Goal: Information Seeking & Learning: Check status

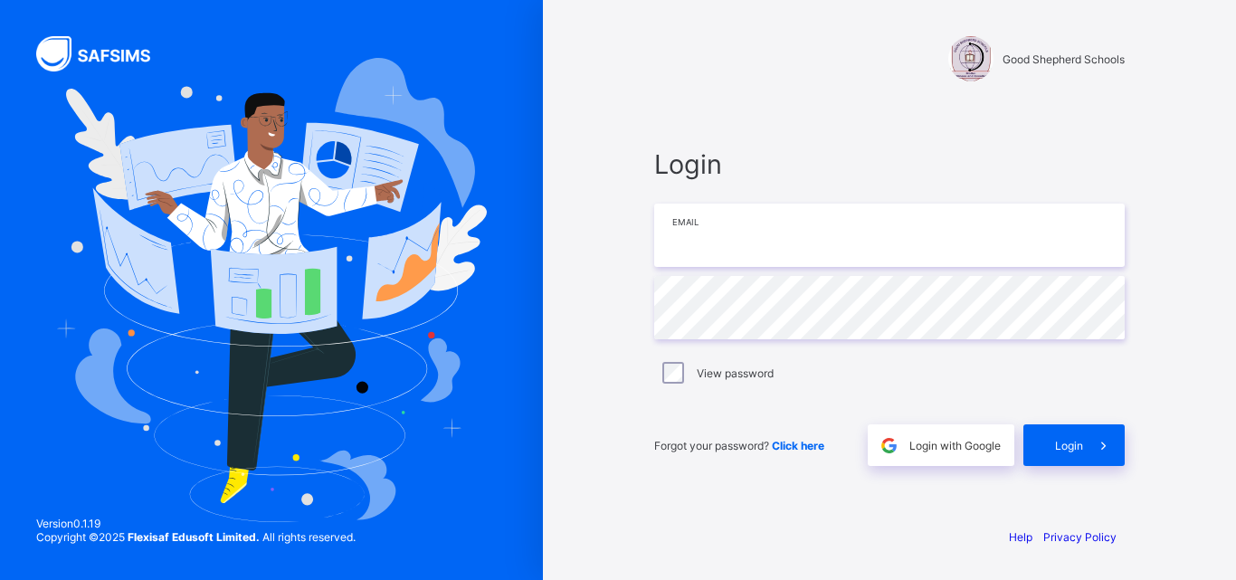
click at [720, 240] on input "email" at bounding box center [889, 235] width 470 height 63
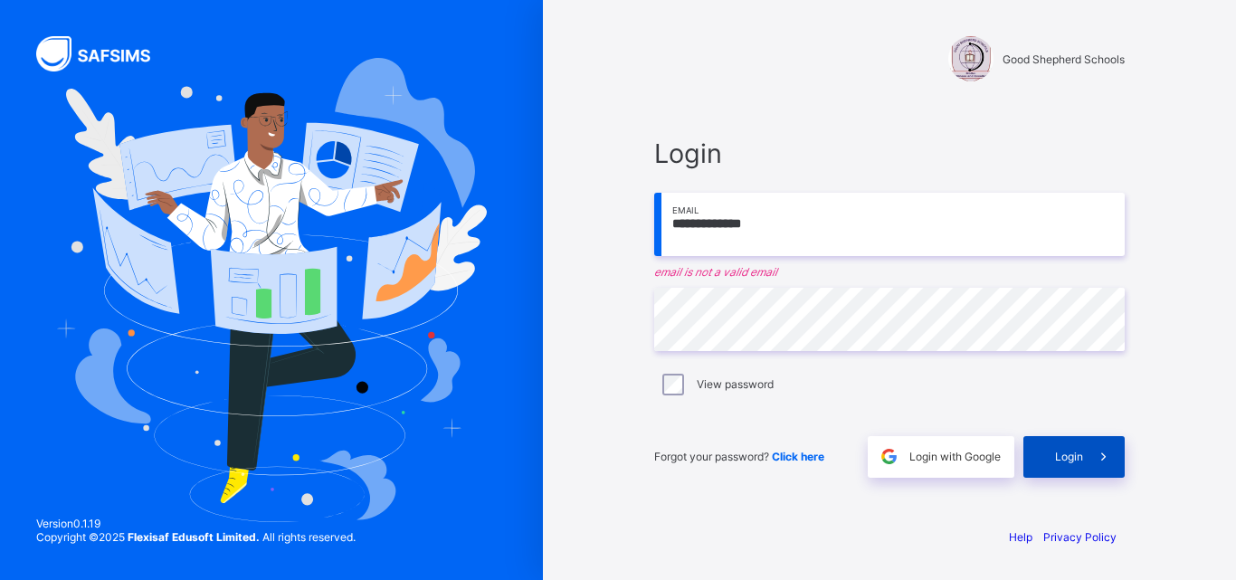
click at [1060, 453] on span "Login" at bounding box center [1069, 457] width 28 height 14
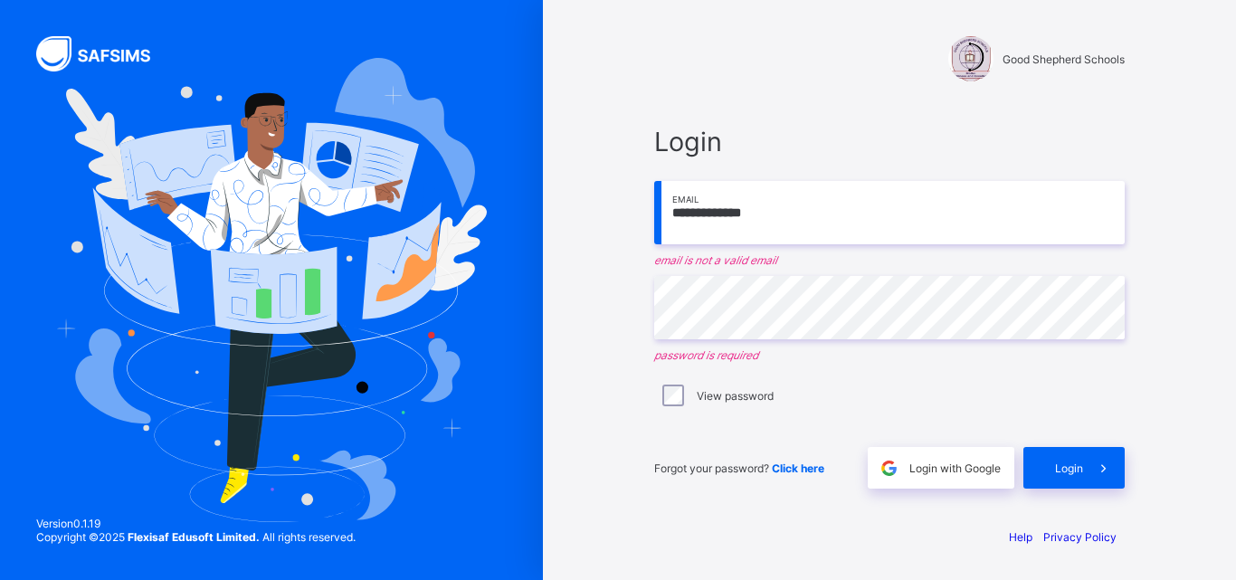
click at [774, 211] on input "**********" at bounding box center [889, 212] width 470 height 63
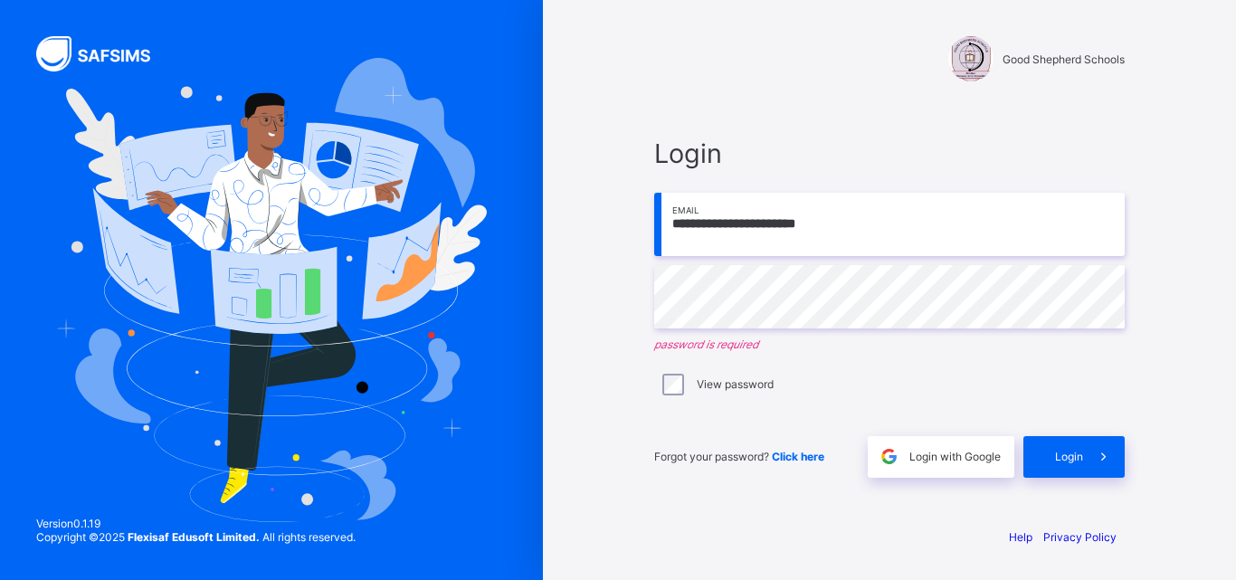
type input "**********"
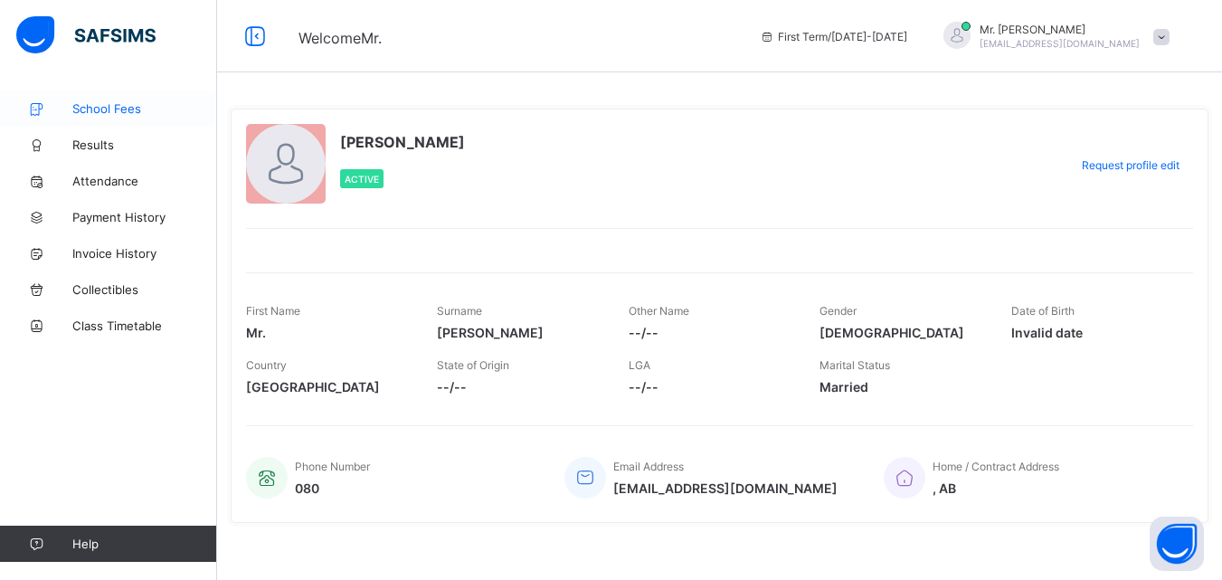
click at [99, 104] on span "School Fees" at bounding box center [144, 108] width 145 height 14
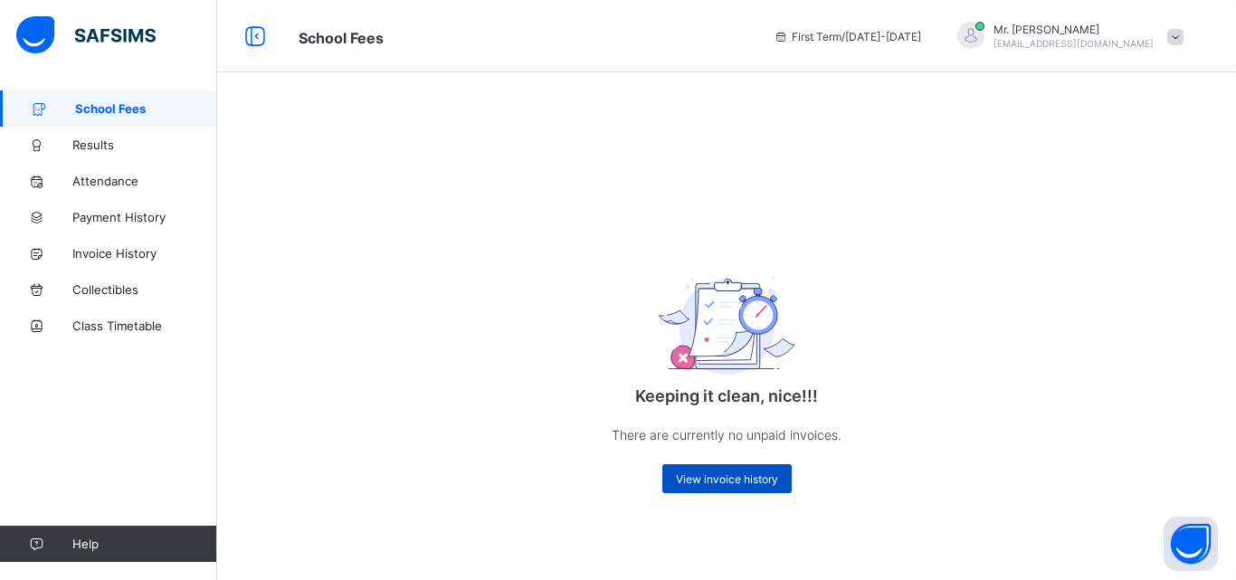
click at [724, 478] on span "View invoice history" at bounding box center [727, 479] width 102 height 14
click at [752, 480] on span "View invoice history" at bounding box center [727, 479] width 102 height 14
click at [1176, 34] on span at bounding box center [1175, 37] width 16 height 16
click at [983, 99] on div "Keeping it clean, nice!!! There are currently no unpaid invoices. View invoice …" at bounding box center [726, 314] width 1019 height 448
click at [100, 144] on span "Results" at bounding box center [144, 145] width 145 height 14
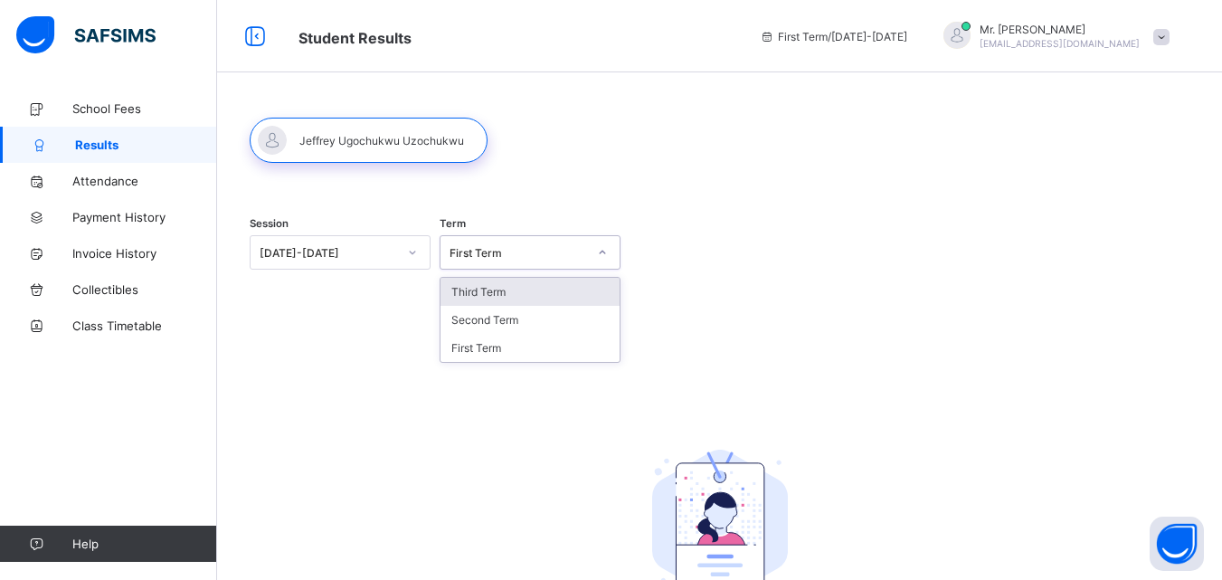
click at [604, 252] on icon at bounding box center [602, 252] width 11 height 18
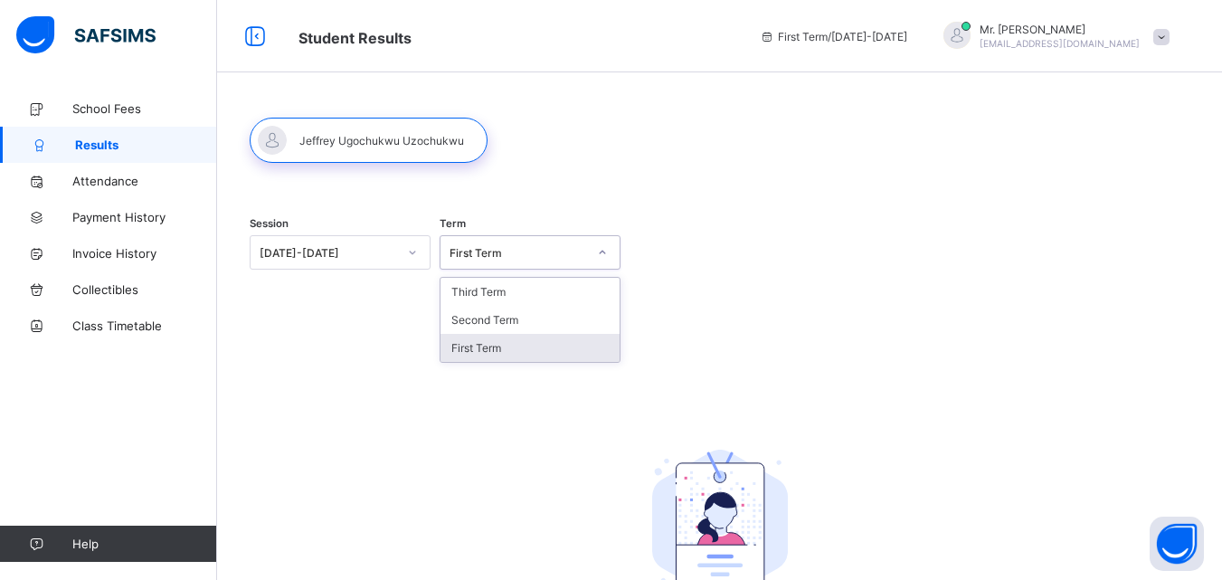
click at [490, 347] on div "First Term" at bounding box center [530, 348] width 179 height 28
click at [490, 347] on div "Session [DATE]-[DATE] Term First Term No Report Available This child has no rep…" at bounding box center [720, 452] width 940 height 507
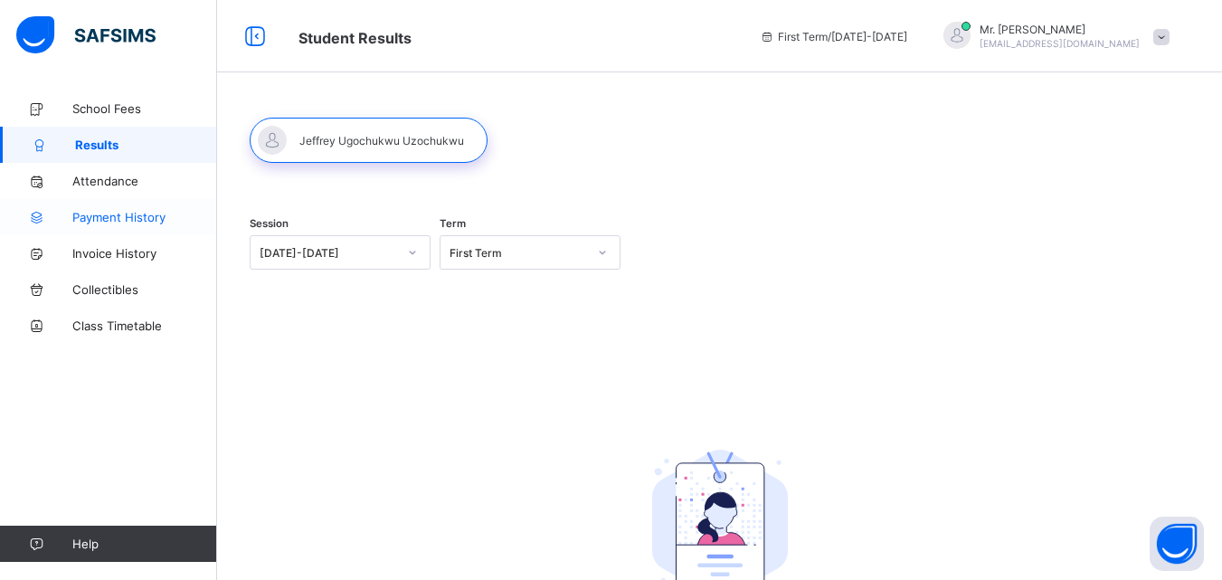
click at [125, 217] on span "Payment History" at bounding box center [144, 217] width 145 height 14
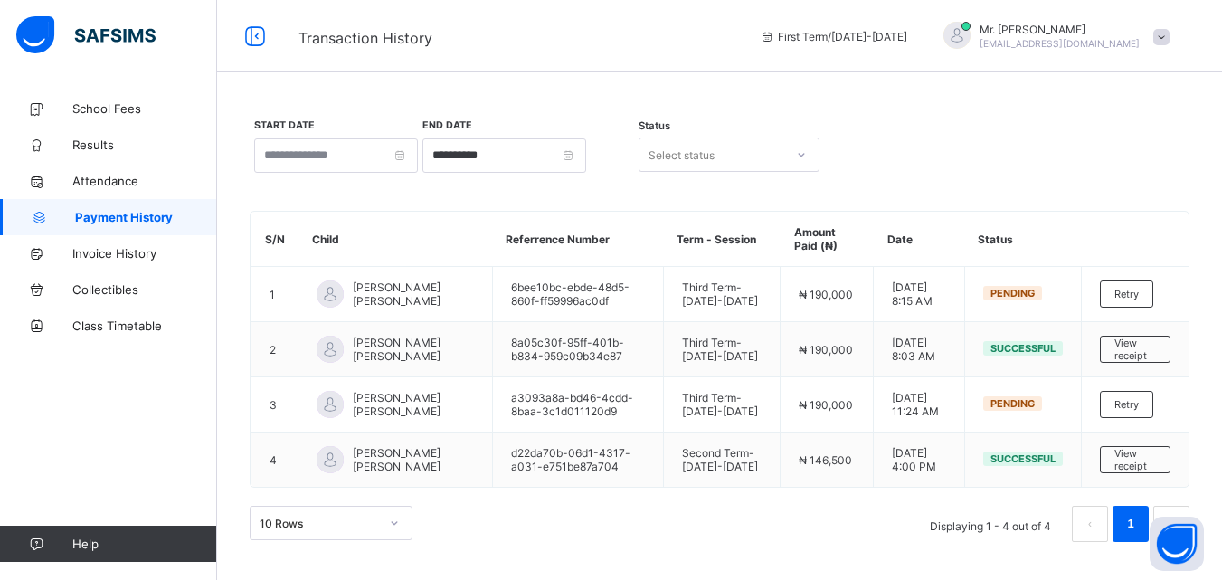
scroll to position [3, 0]
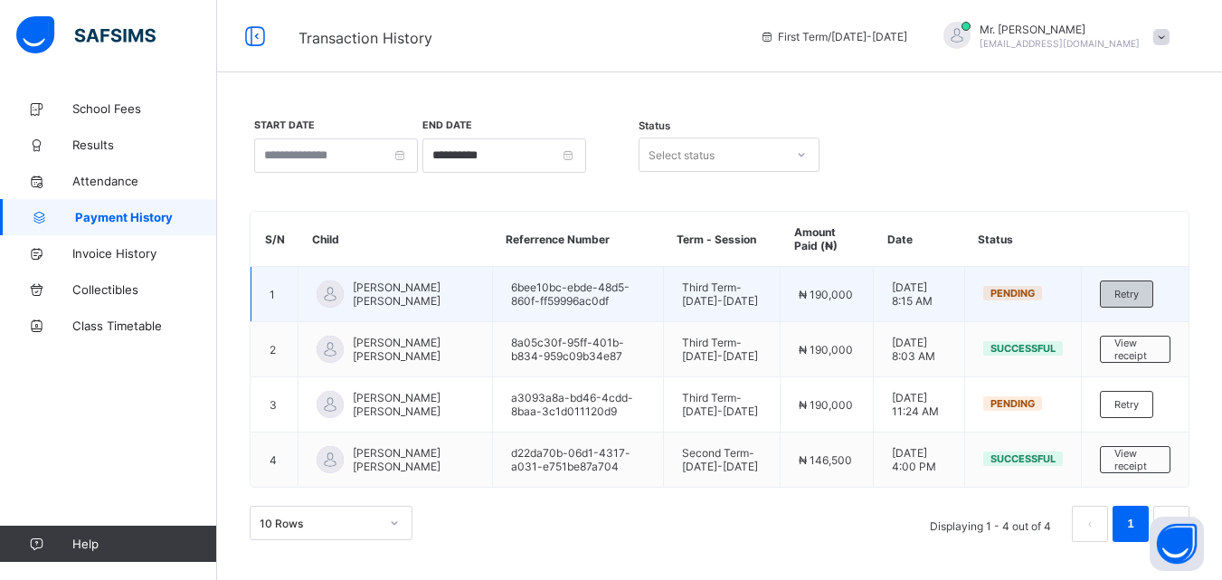
click at [1139, 288] on span "Retry" at bounding box center [1127, 294] width 24 height 13
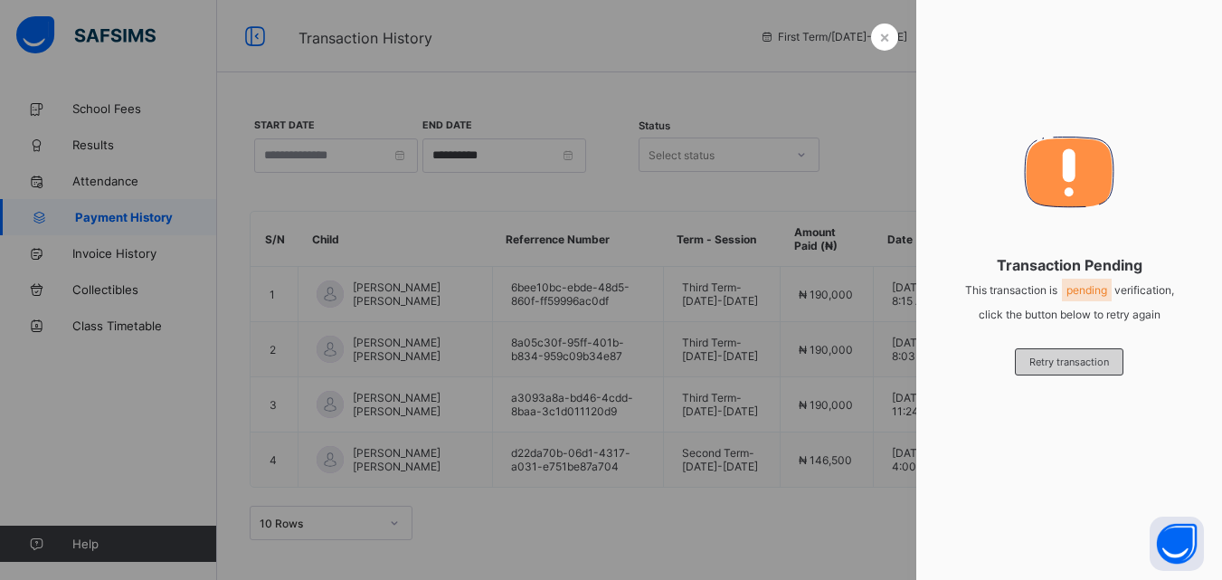
click at [1084, 356] on span "Retry transaction" at bounding box center [1070, 362] width 80 height 13
click at [882, 38] on span "×" at bounding box center [884, 36] width 11 height 19
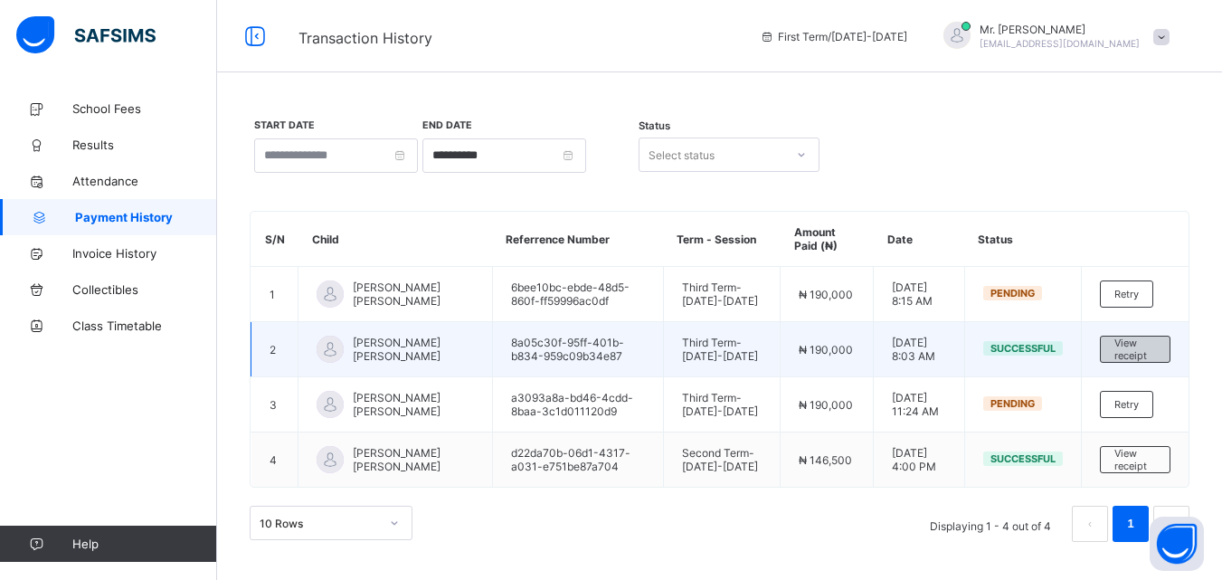
click at [1138, 347] on span "View receipt" at bounding box center [1136, 349] width 42 height 25
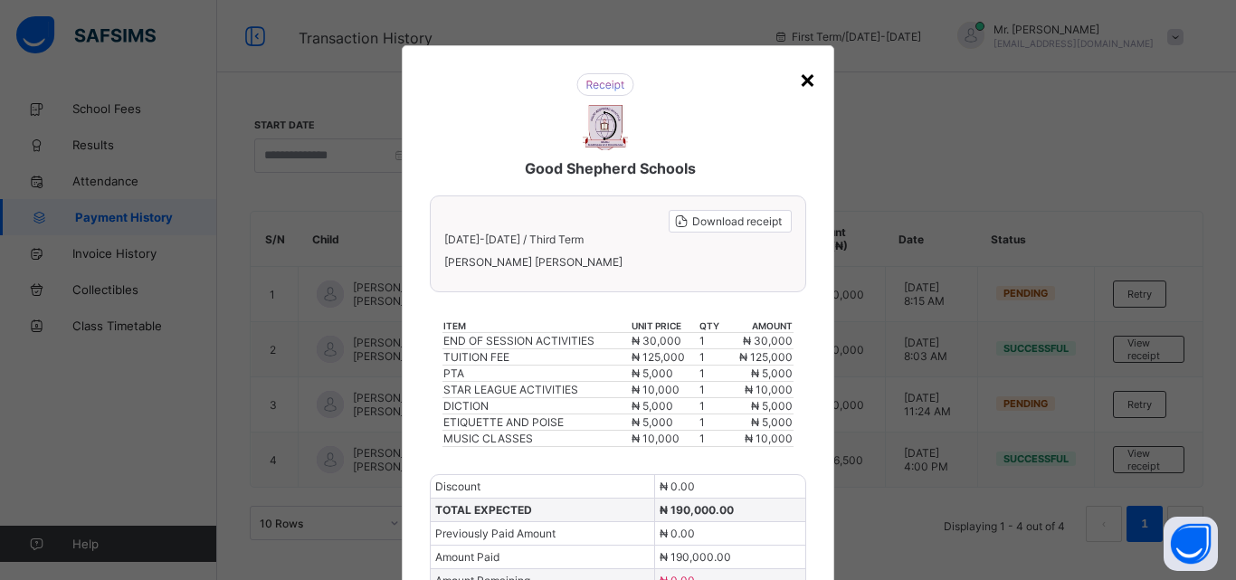
click at [799, 82] on div "×" at bounding box center [807, 78] width 17 height 31
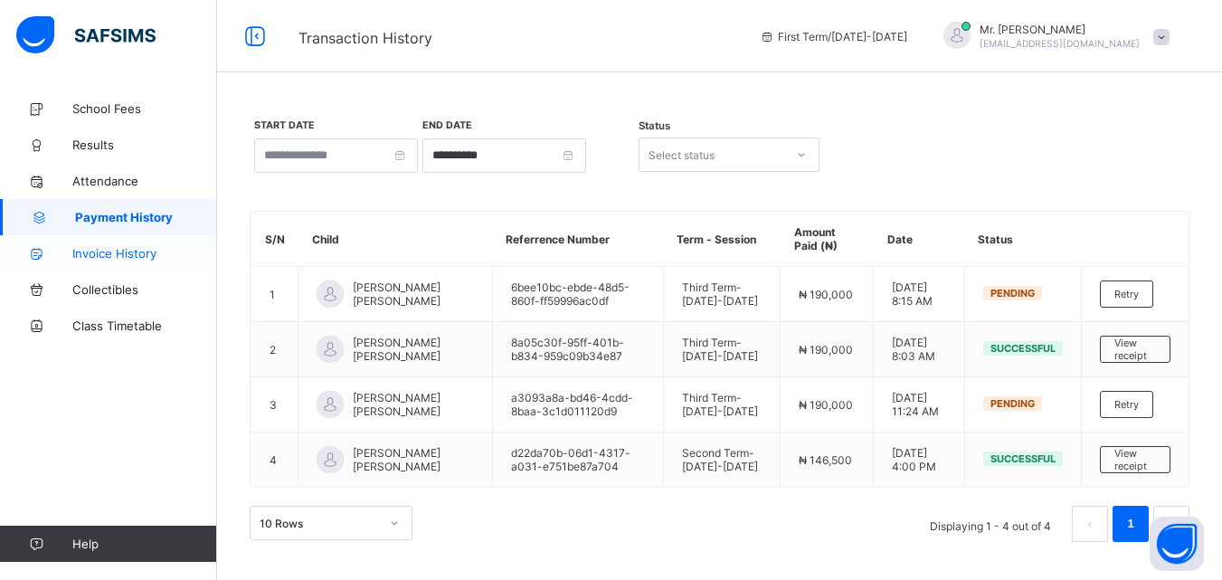
click at [142, 250] on span "Invoice History" at bounding box center [144, 253] width 145 height 14
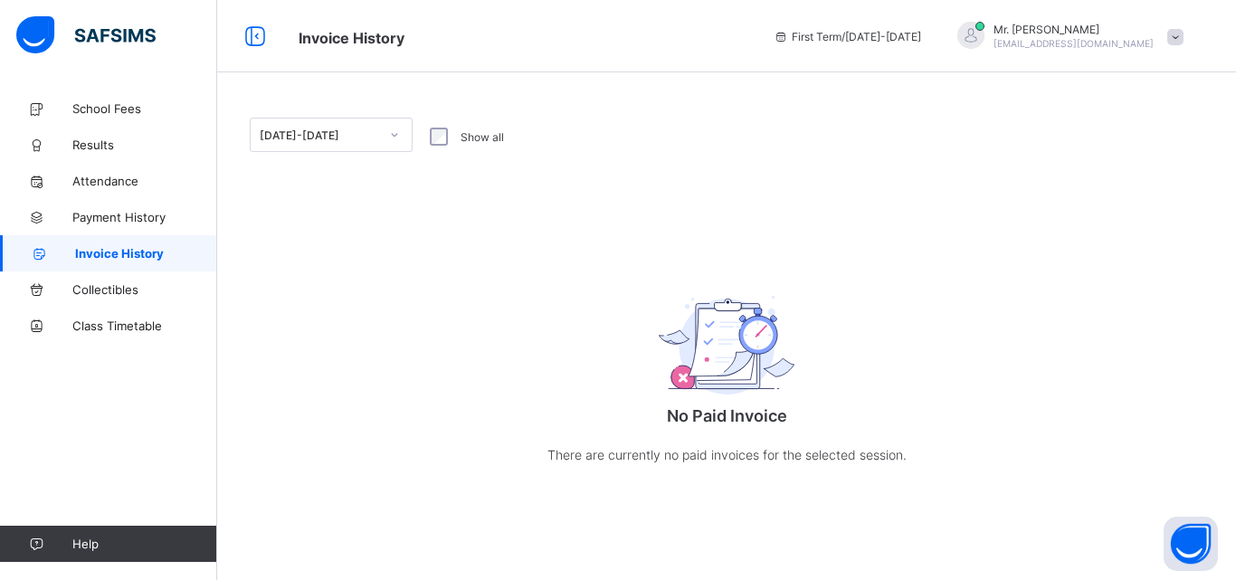
click at [477, 137] on label "Show all" at bounding box center [482, 137] width 43 height 14
click at [471, 138] on label "Show all" at bounding box center [482, 137] width 43 height 14
click at [103, 291] on span "Collectibles" at bounding box center [144, 289] width 145 height 14
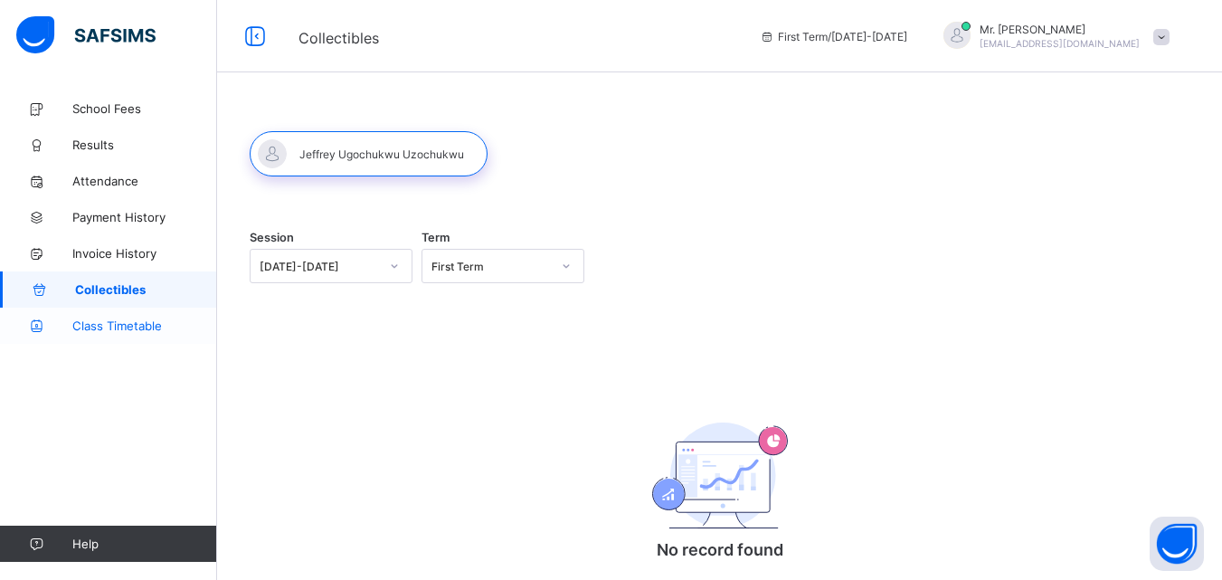
click at [121, 321] on span "Class Timetable" at bounding box center [144, 325] width 145 height 14
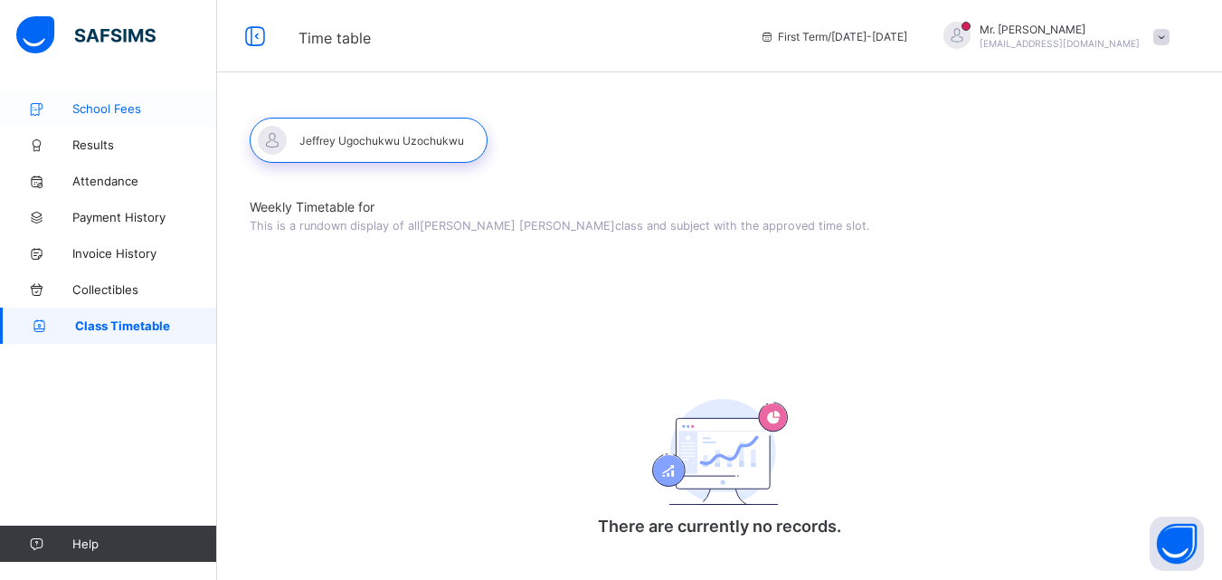
click at [103, 106] on span "School Fees" at bounding box center [144, 108] width 145 height 14
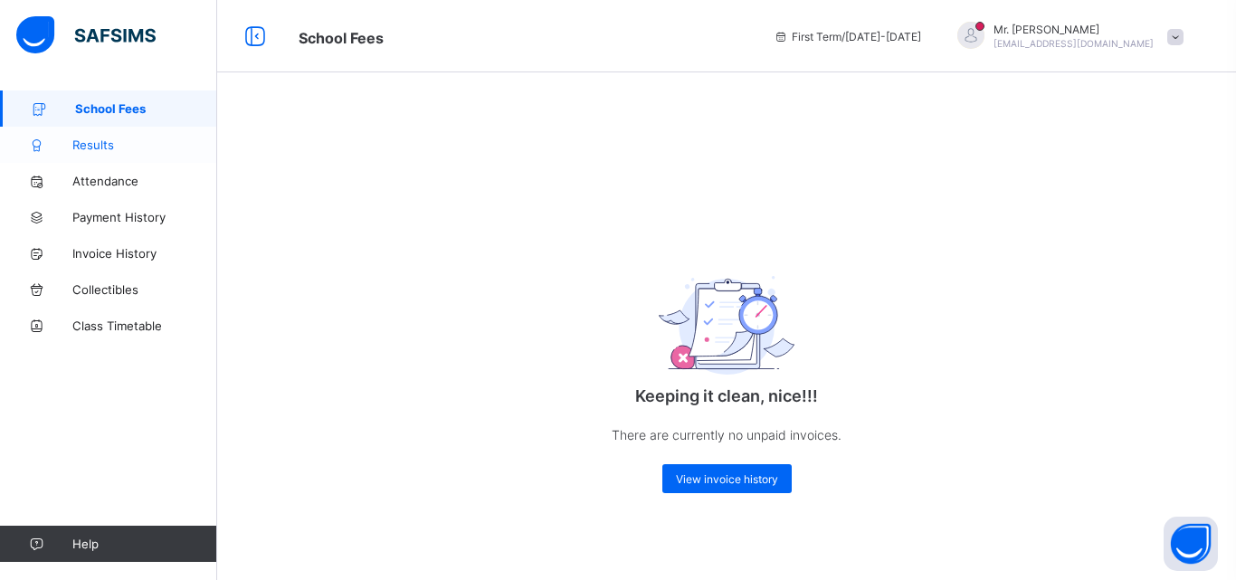
click at [103, 142] on span "Results" at bounding box center [144, 145] width 145 height 14
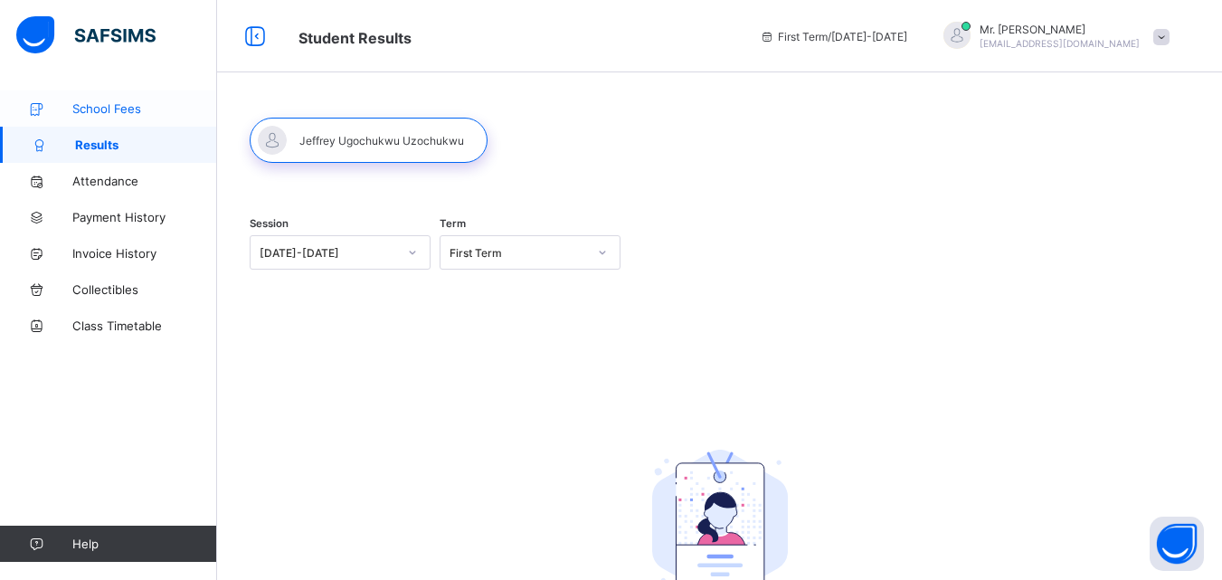
click at [104, 108] on span "School Fees" at bounding box center [144, 108] width 145 height 14
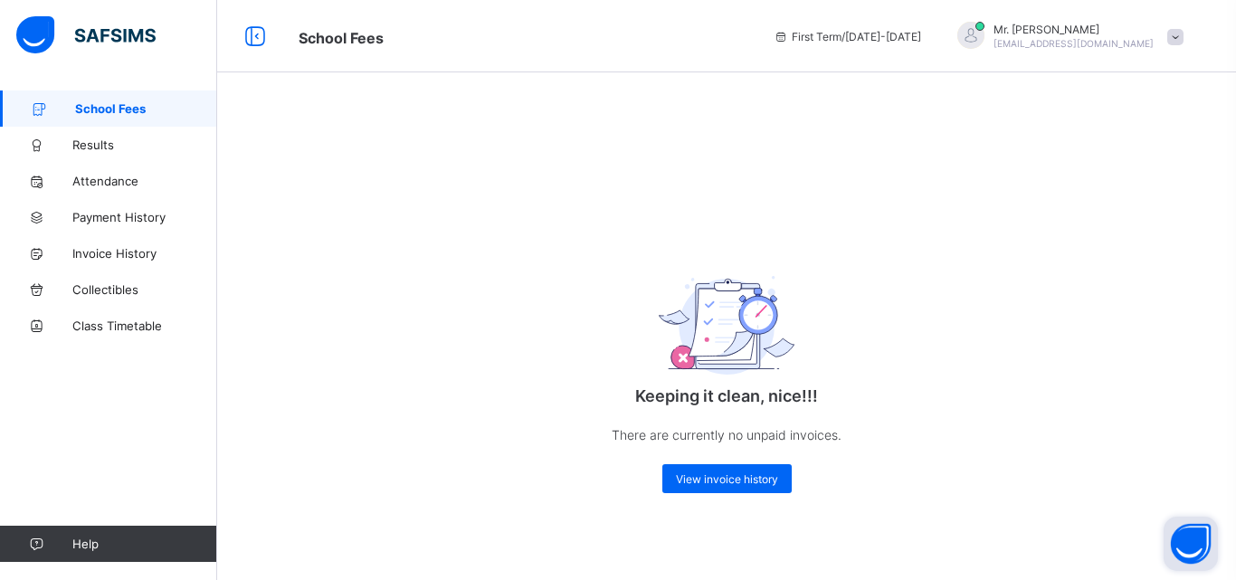
click at [1187, 539] on button "Open asap" at bounding box center [1191, 544] width 54 height 54
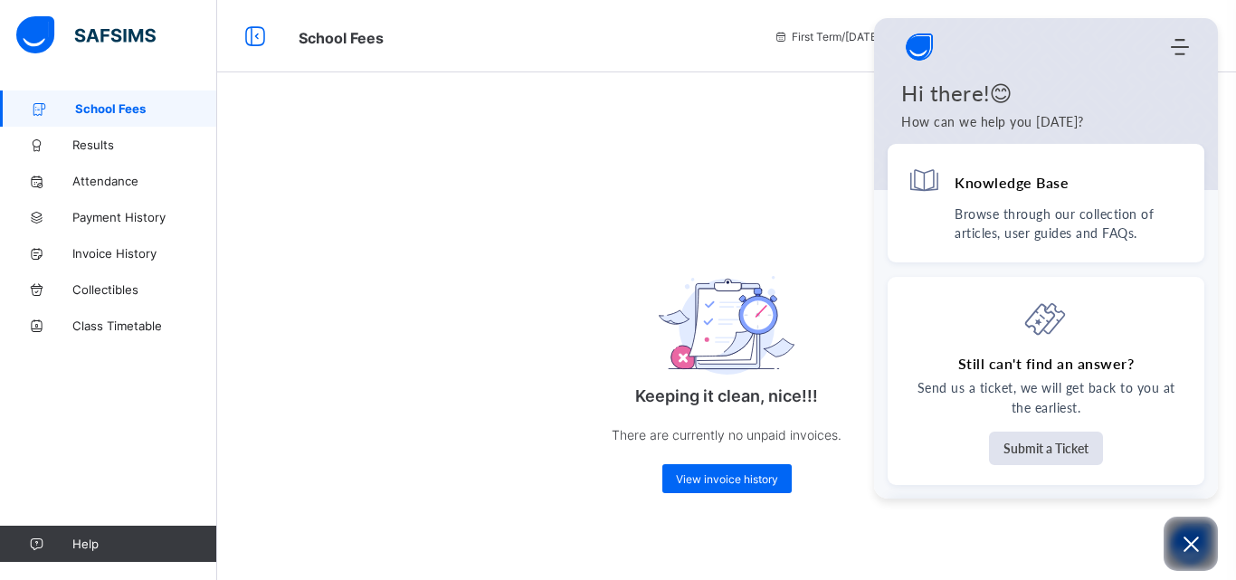
click at [652, 223] on div "Keeping it clean, nice!!! There are currently no unpaid invoices. View invoice …" at bounding box center [726, 314] width 1019 height 448
click at [1196, 539] on icon "Open asap" at bounding box center [1190, 544] width 15 height 15
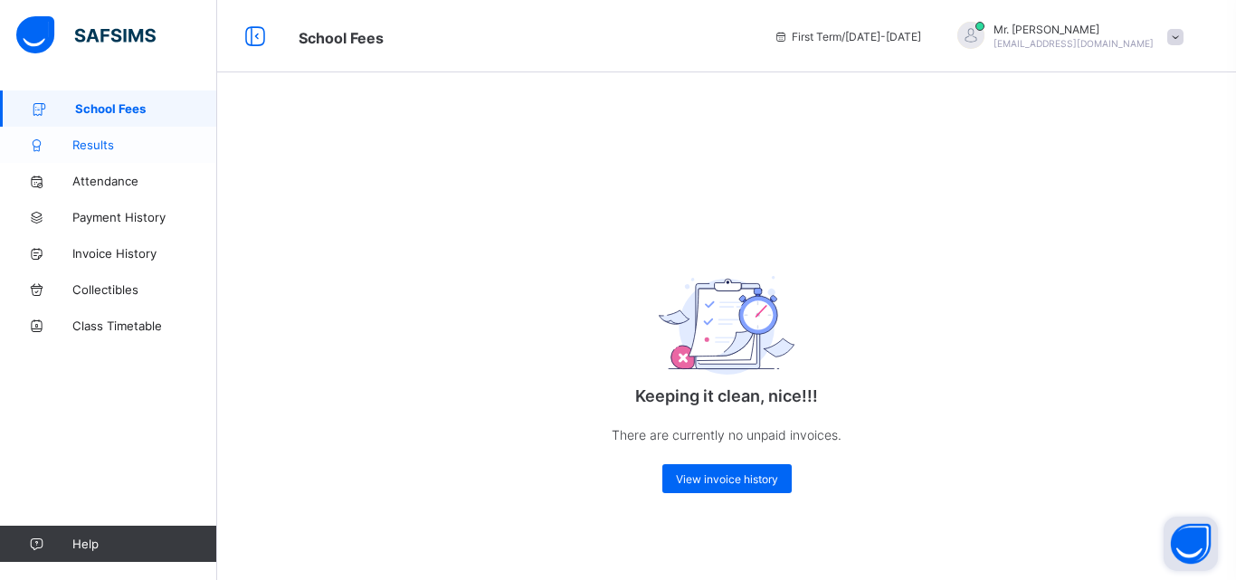
click at [92, 147] on span "Results" at bounding box center [144, 145] width 145 height 14
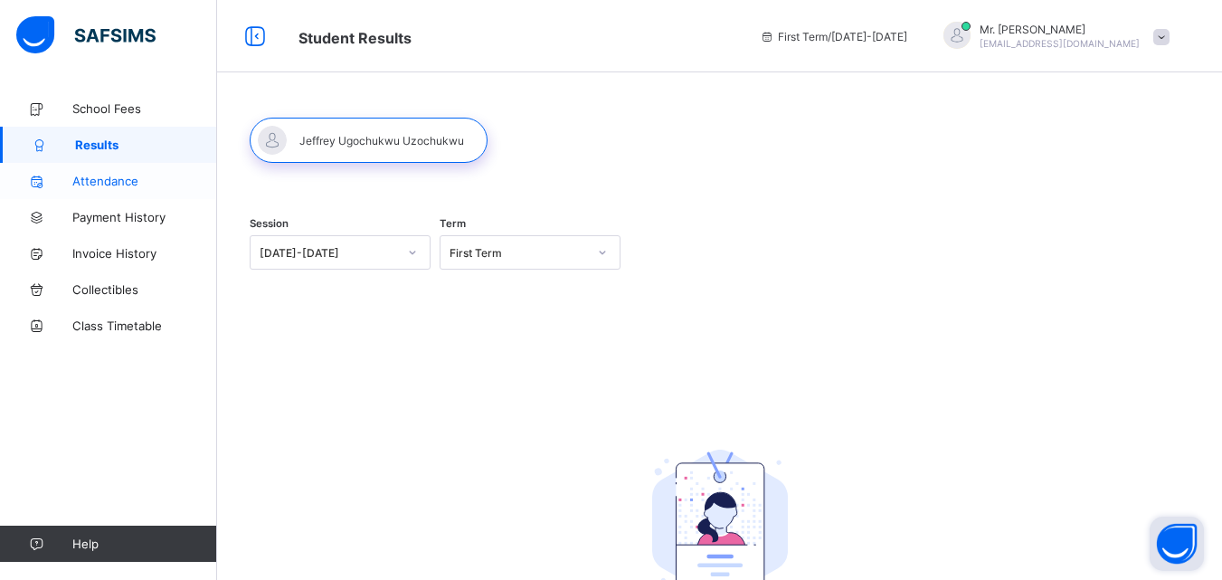
click at [112, 179] on span "Attendance" at bounding box center [144, 181] width 145 height 14
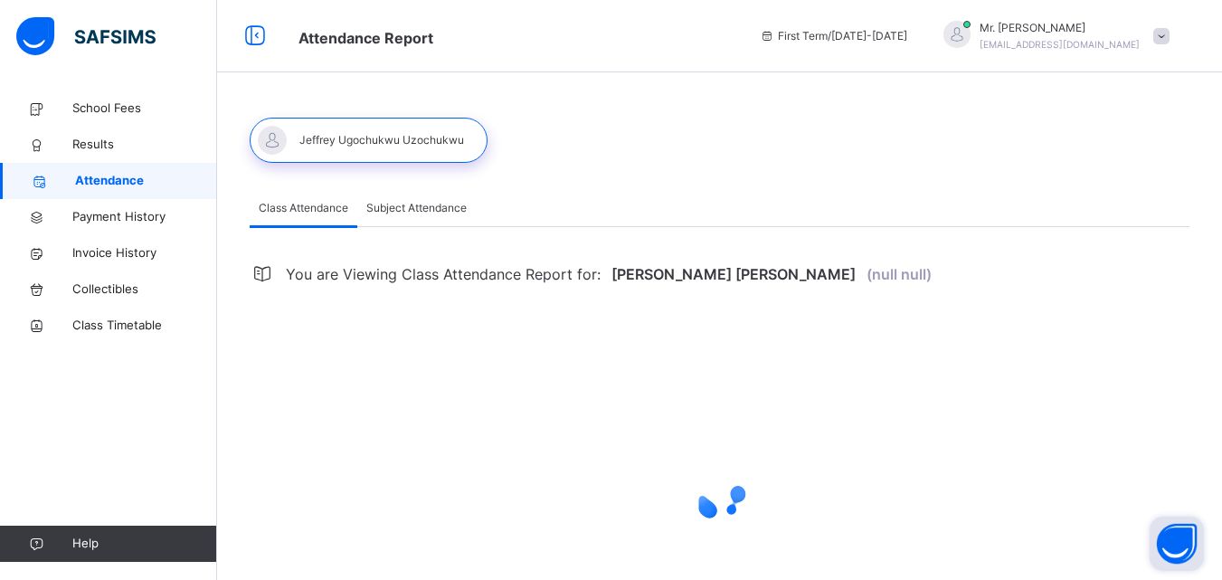
select select "****"
select select "*"
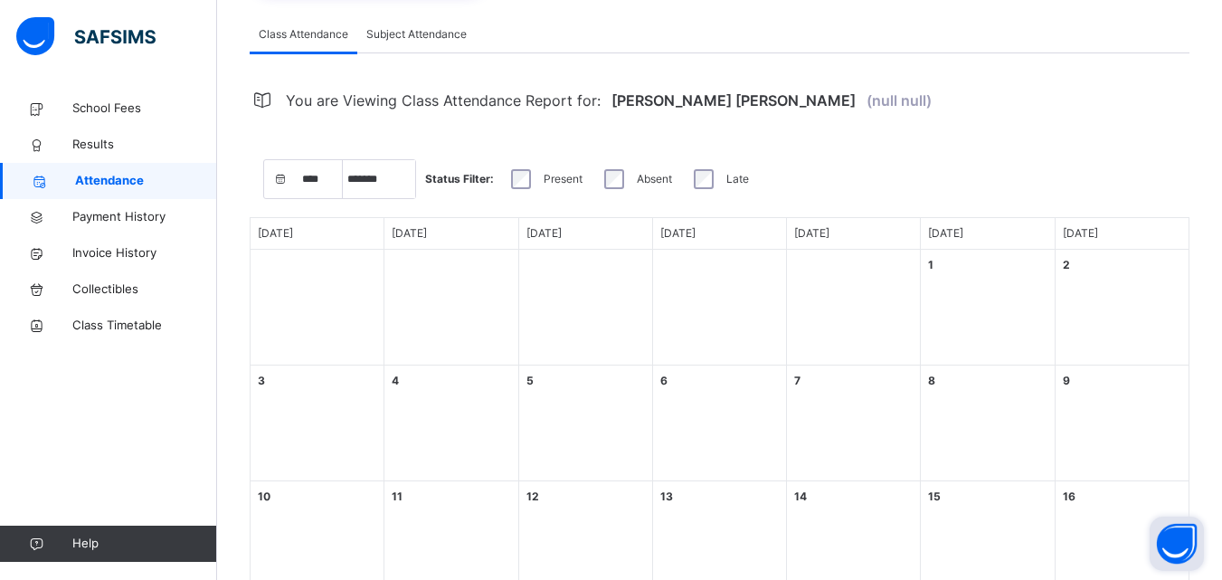
scroll to position [118, 0]
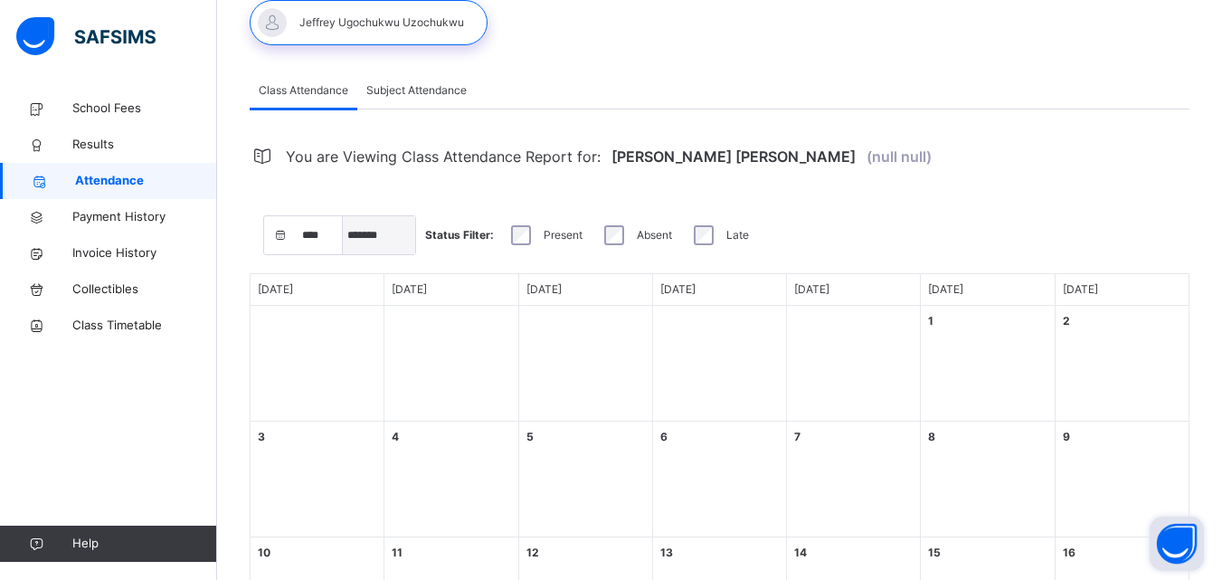
click at [367, 233] on select "***** ******* ******** ***** ***** *** **** **** ****** ********* ******* *****…" at bounding box center [379, 235] width 72 height 38
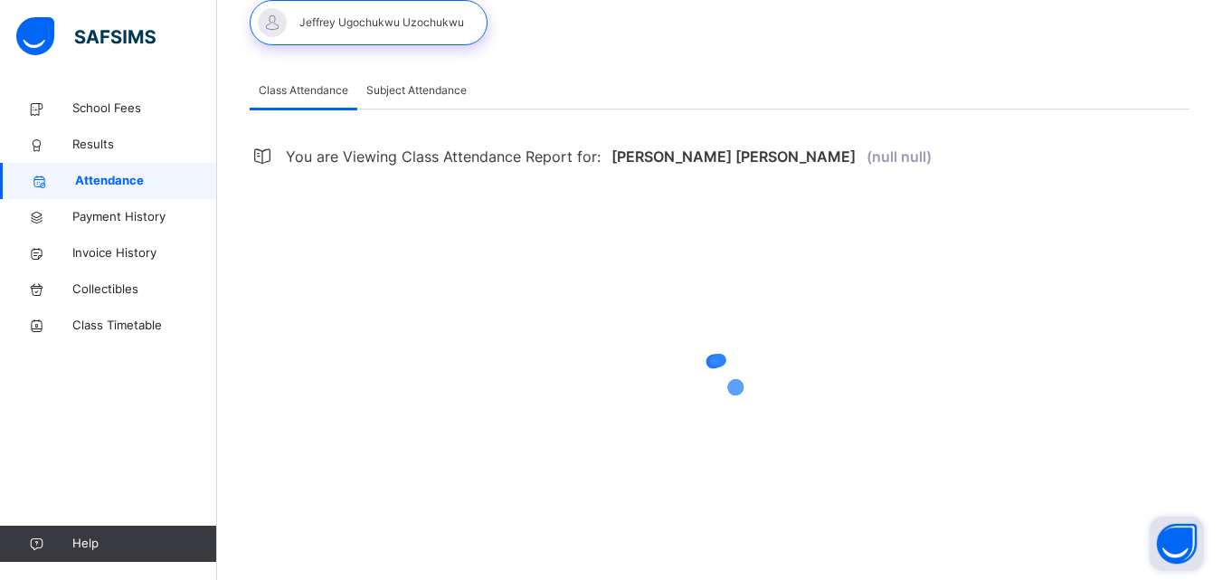
select select "****"
select select "*"
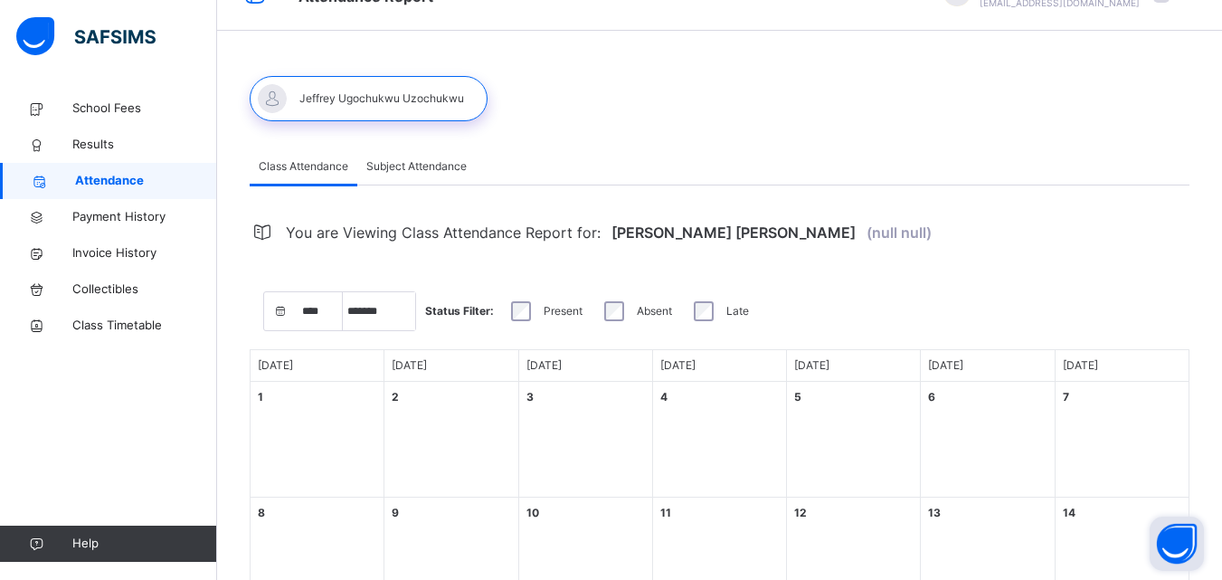
scroll to position [0, 0]
